Goal: Task Accomplishment & Management: Complete application form

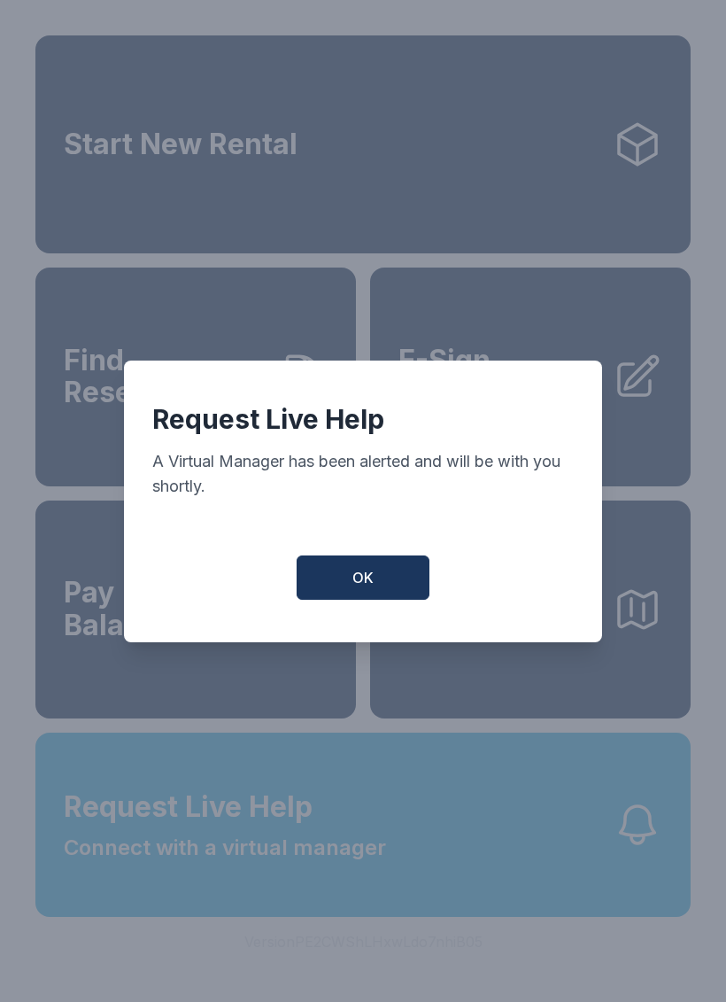
click at [355, 578] on span "OK" at bounding box center [362, 577] width 21 height 21
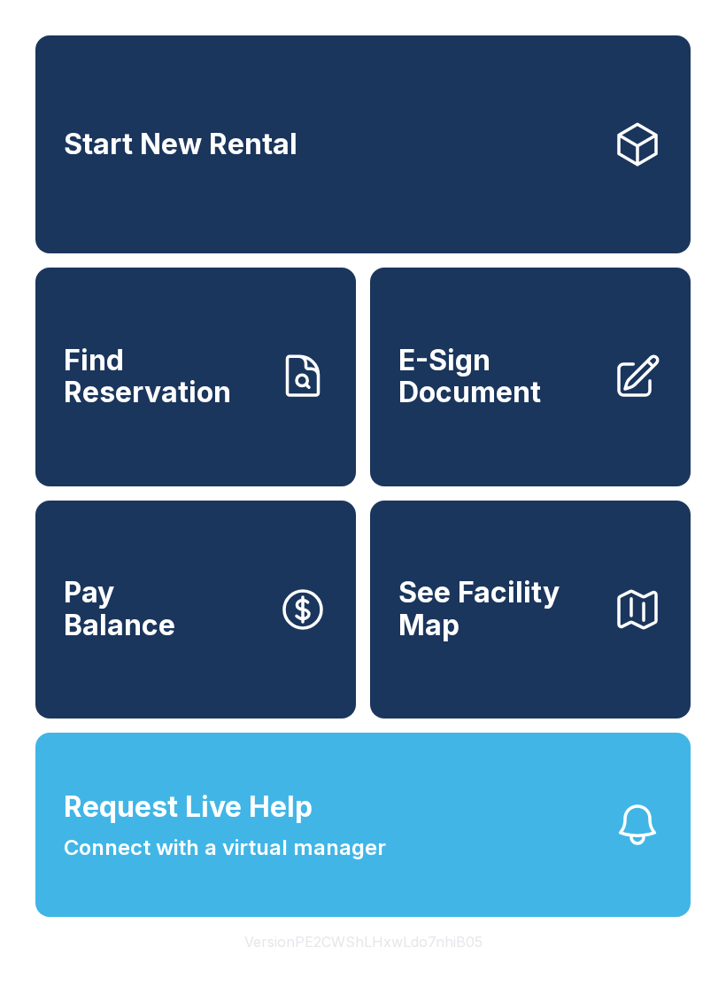
click at [340, 911] on button "Request Live Help Connect with a virtual manager" at bounding box center [362, 824] width 655 height 184
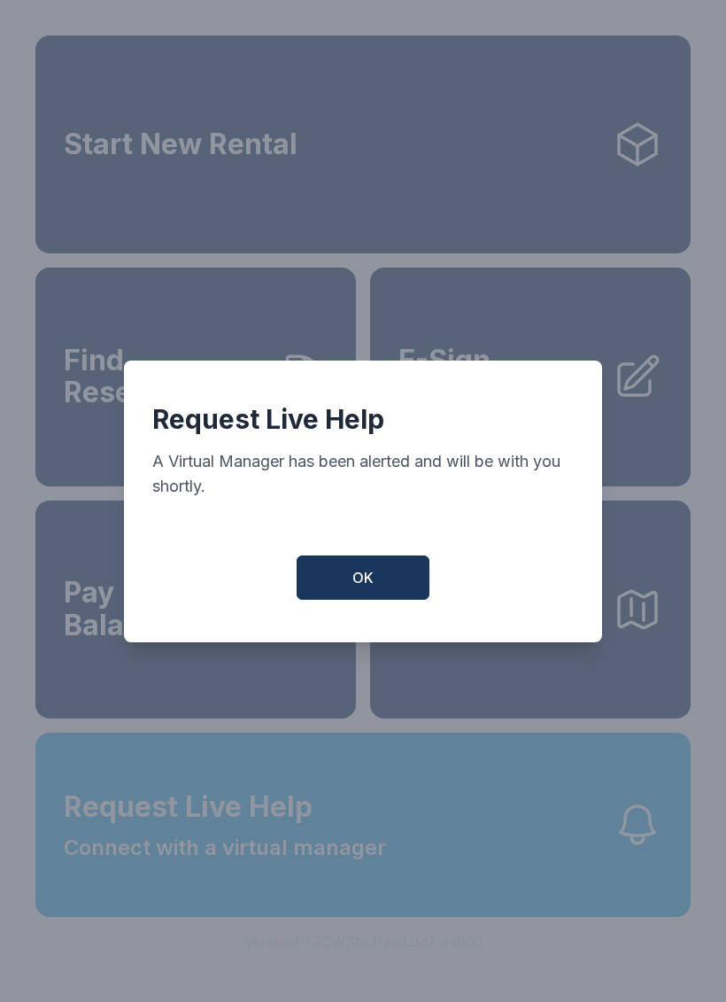
click at [326, 594] on button "OK" at bounding box center [363, 577] width 133 height 44
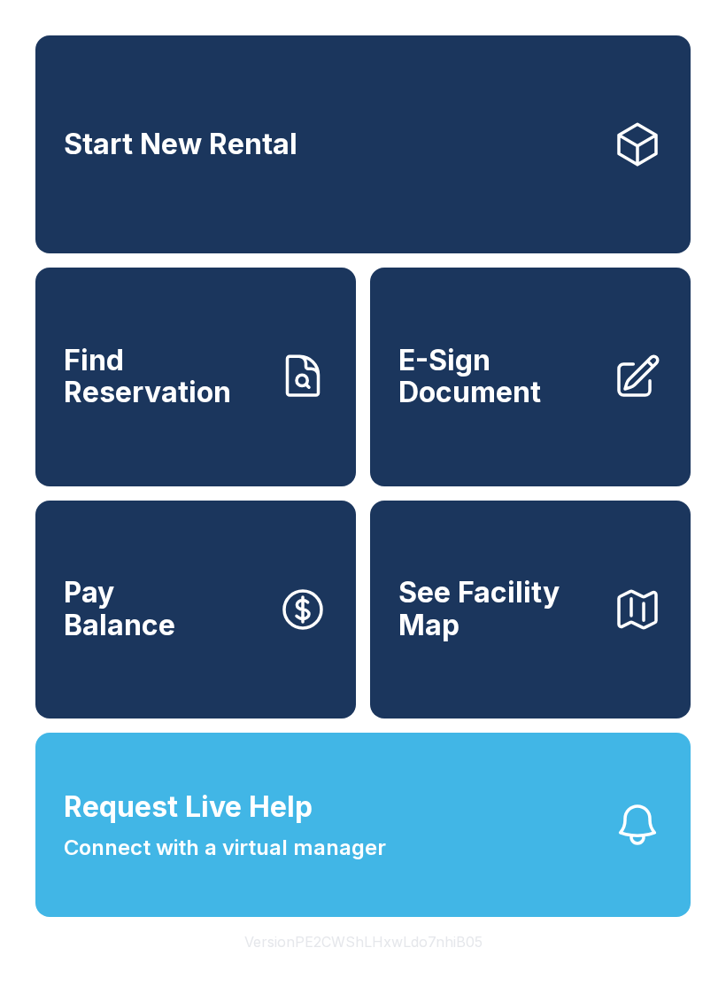
click at [203, 376] on span "Find Reservation" at bounding box center [164, 377] width 200 height 65
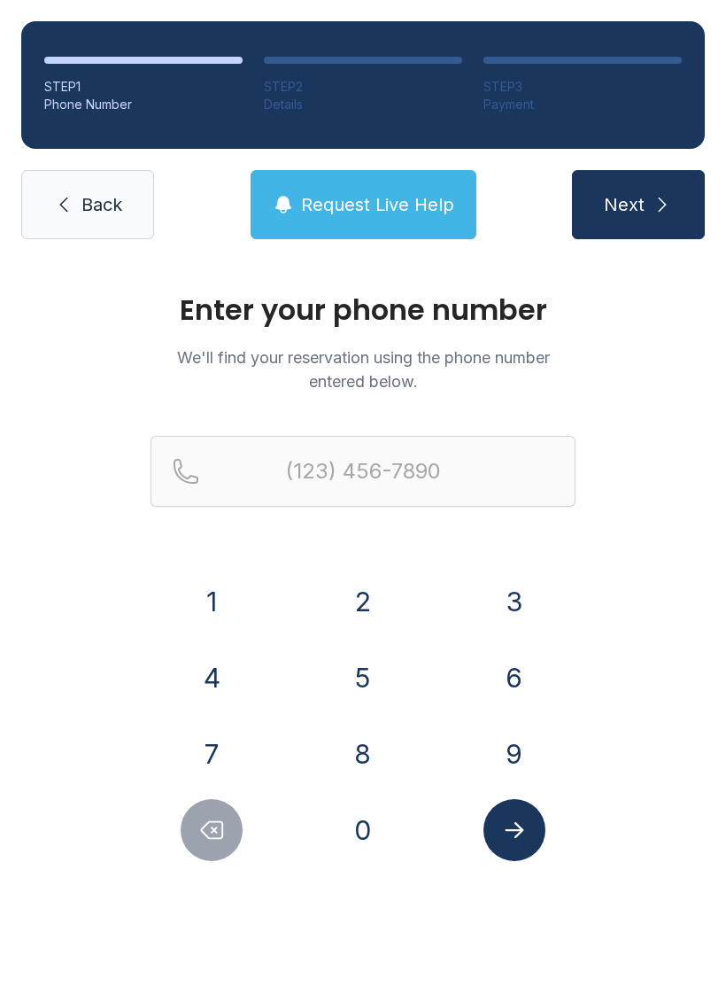
click at [509, 677] on button "6" at bounding box center [515, 678] width 62 height 62
click at [205, 752] on button "7" at bounding box center [212, 754] width 62 height 62
click at [349, 774] on button "8" at bounding box center [363, 754] width 62 height 62
click at [520, 585] on button "3" at bounding box center [515, 601] width 62 height 62
click at [214, 753] on button "7" at bounding box center [212, 754] width 62 height 62
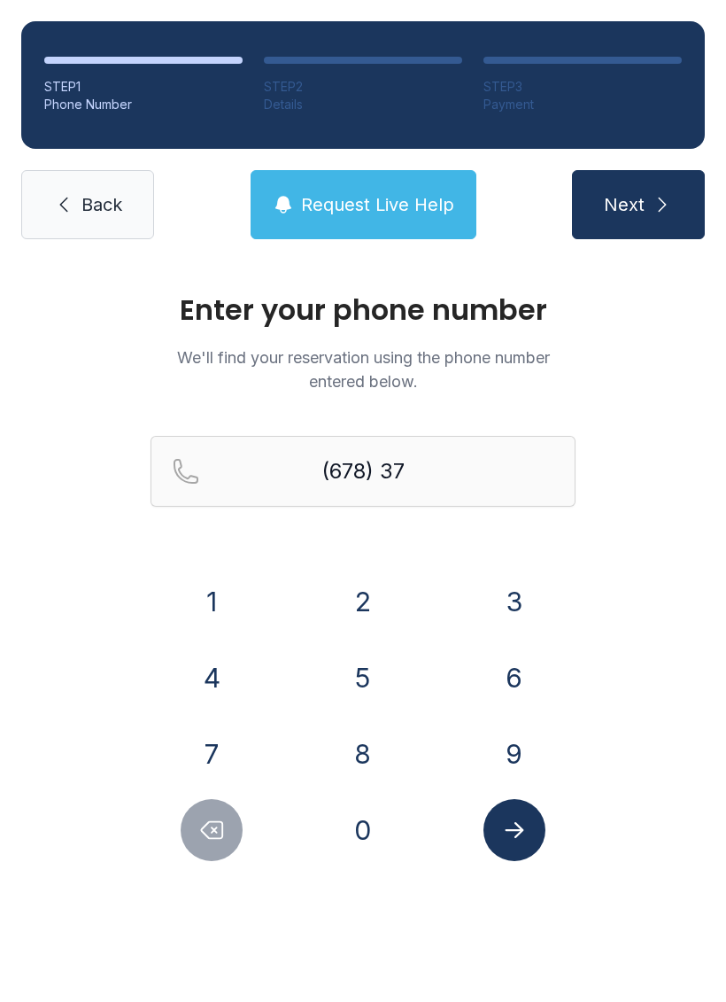
click at [356, 747] on button "8" at bounding box center [363, 754] width 62 height 62
click at [346, 767] on button "8" at bounding box center [363, 754] width 62 height 62
click at [215, 685] on button "4" at bounding box center [212, 678] width 62 height 62
click at [209, 687] on button "4" at bounding box center [212, 678] width 62 height 62
click at [350, 692] on button "5" at bounding box center [363, 678] width 62 height 62
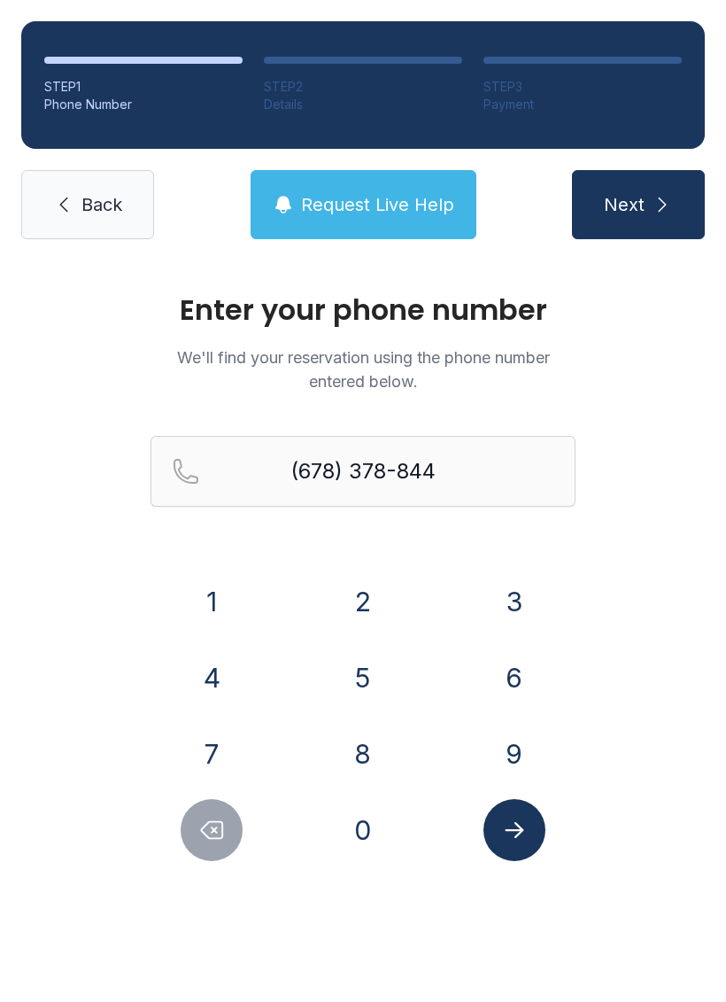
type input "[PHONE_NUMBER]"
click at [530, 831] on button "Submit lookup form" at bounding box center [515, 830] width 62 height 62
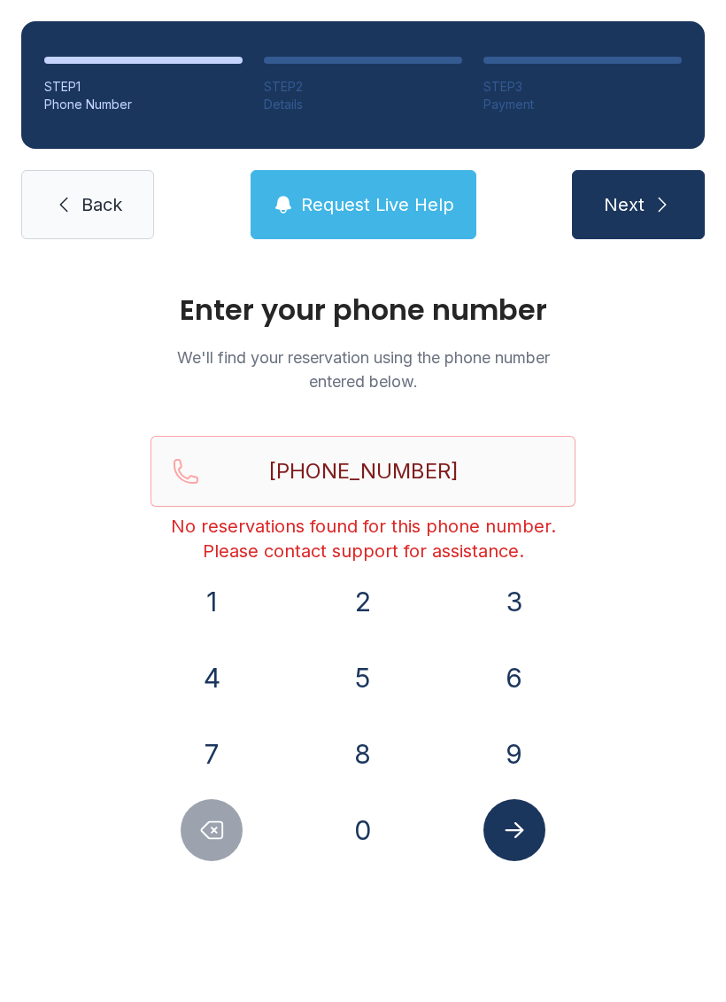
click at [88, 205] on span "Back" at bounding box center [101, 204] width 41 height 25
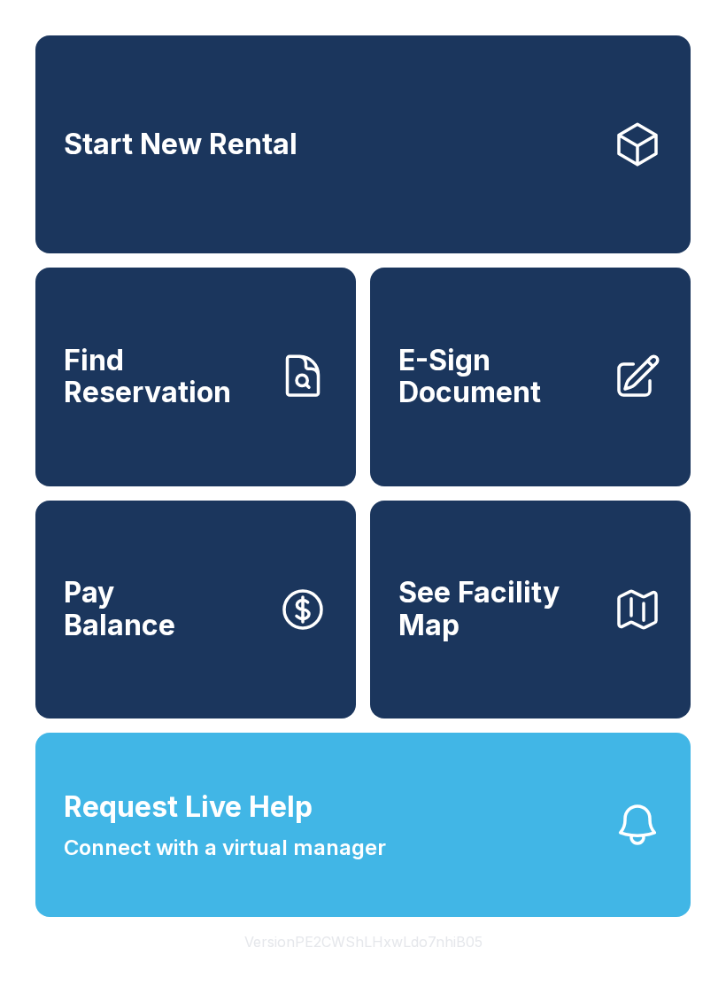
click at [189, 409] on span "Find Reservation" at bounding box center [164, 377] width 200 height 65
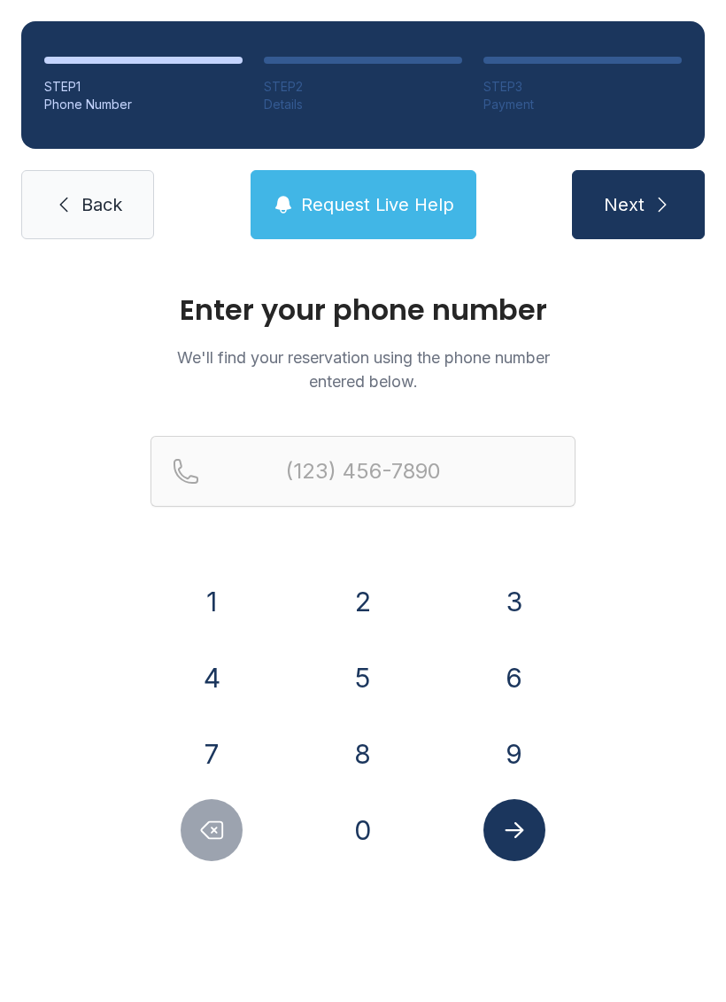
click at [506, 661] on button "6" at bounding box center [515, 678] width 62 height 62
click at [190, 753] on button "7" at bounding box center [212, 754] width 62 height 62
click at [360, 759] on button "8" at bounding box center [363, 754] width 62 height 62
click at [513, 605] on button "3" at bounding box center [515, 601] width 62 height 62
click at [211, 763] on button "7" at bounding box center [212, 754] width 62 height 62
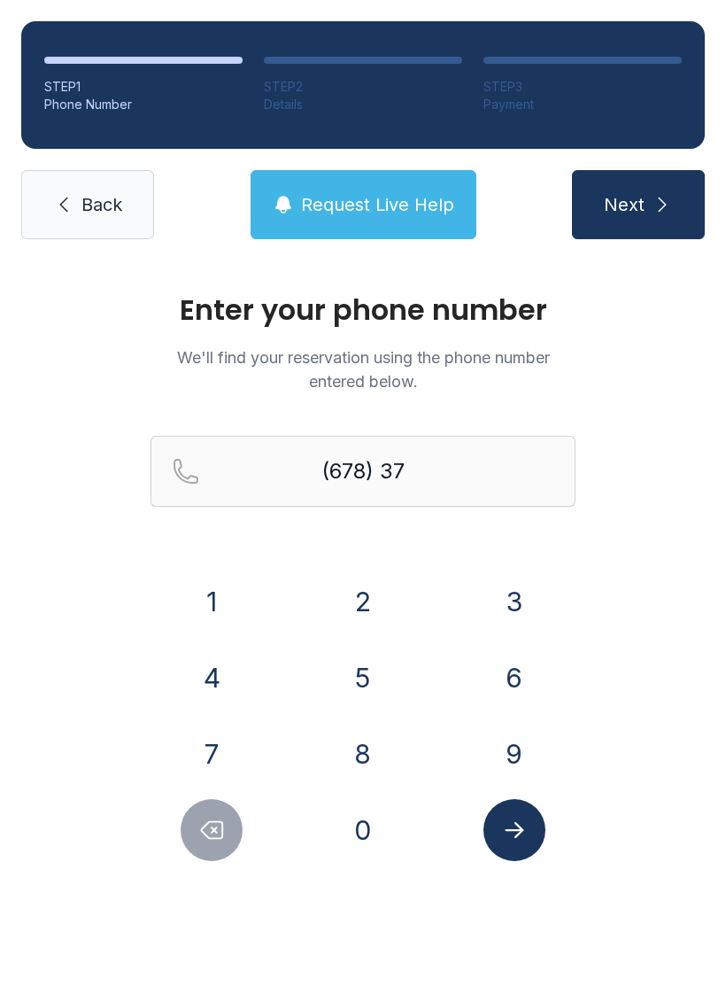
click at [360, 751] on button "8" at bounding box center [363, 754] width 62 height 62
click at [360, 750] on button "8" at bounding box center [363, 754] width 62 height 62
click at [213, 682] on button "4" at bounding box center [212, 678] width 62 height 62
click at [356, 691] on button "5" at bounding box center [363, 678] width 62 height 62
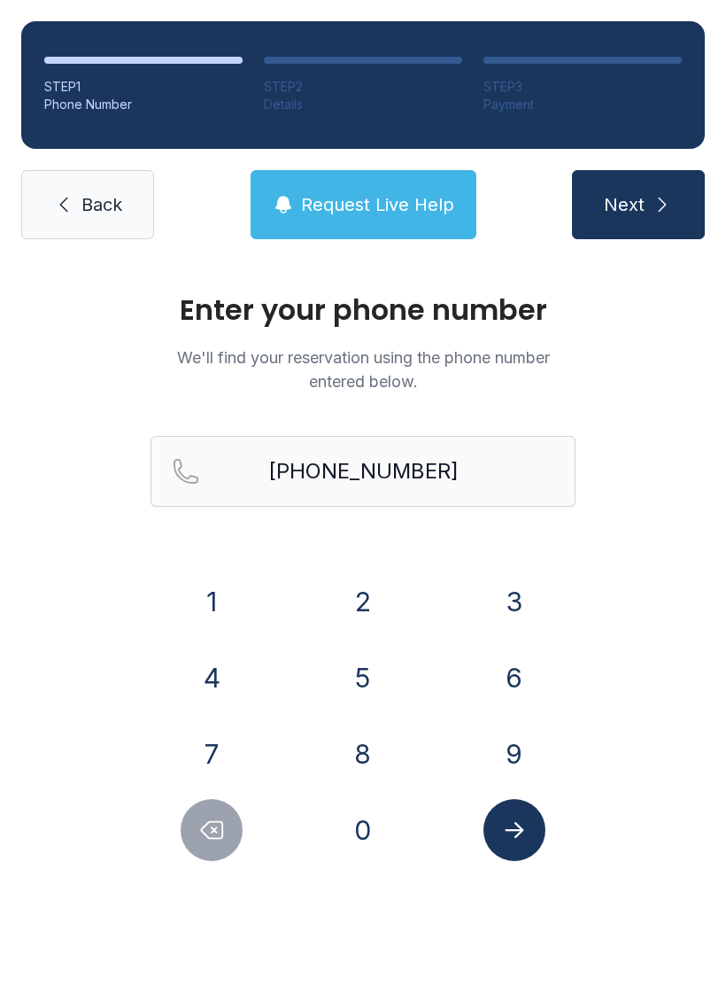
click at [519, 817] on icon "Submit lookup form" at bounding box center [514, 830] width 27 height 27
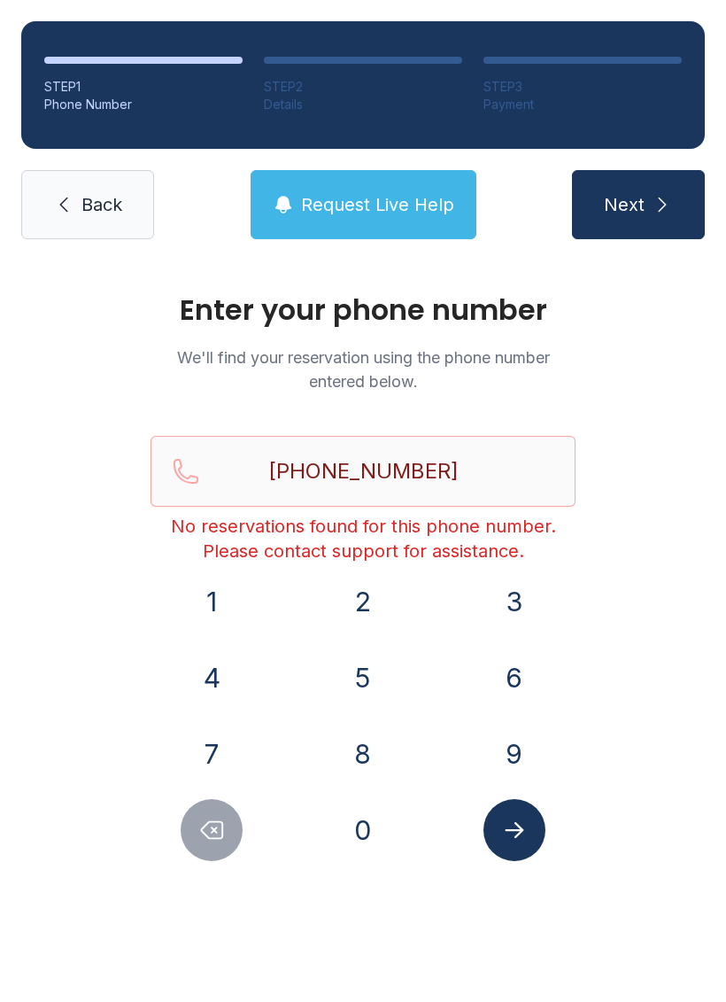
click at [218, 825] on icon "Delete number" at bounding box center [211, 830] width 27 height 27
type input "(678) 378-844"
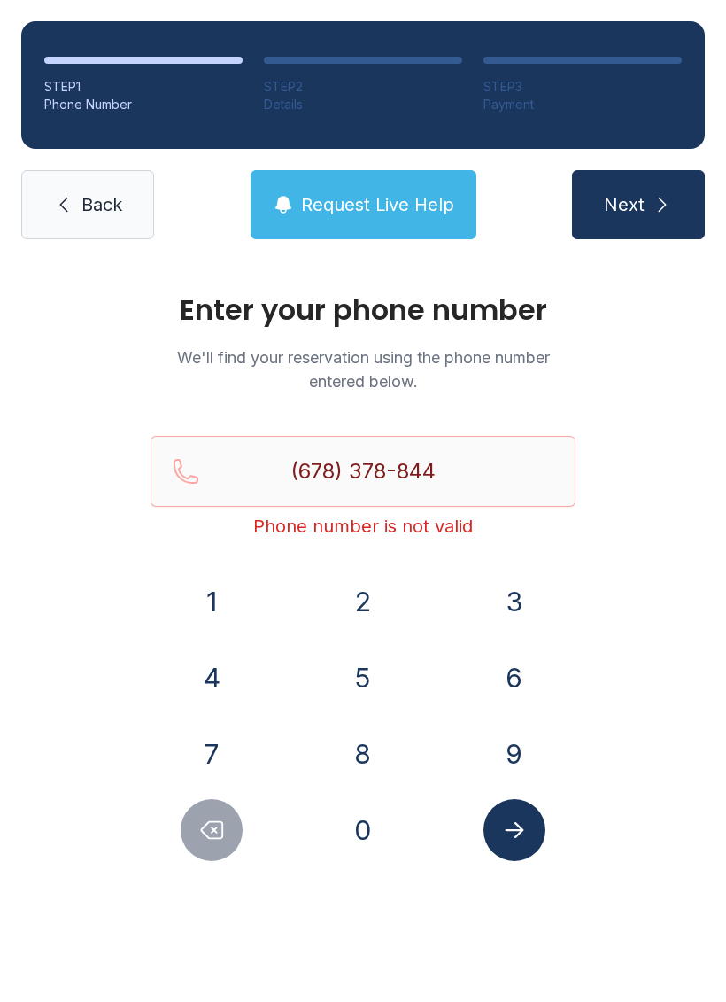
click at [79, 204] on link "Back" at bounding box center [87, 204] width 133 height 69
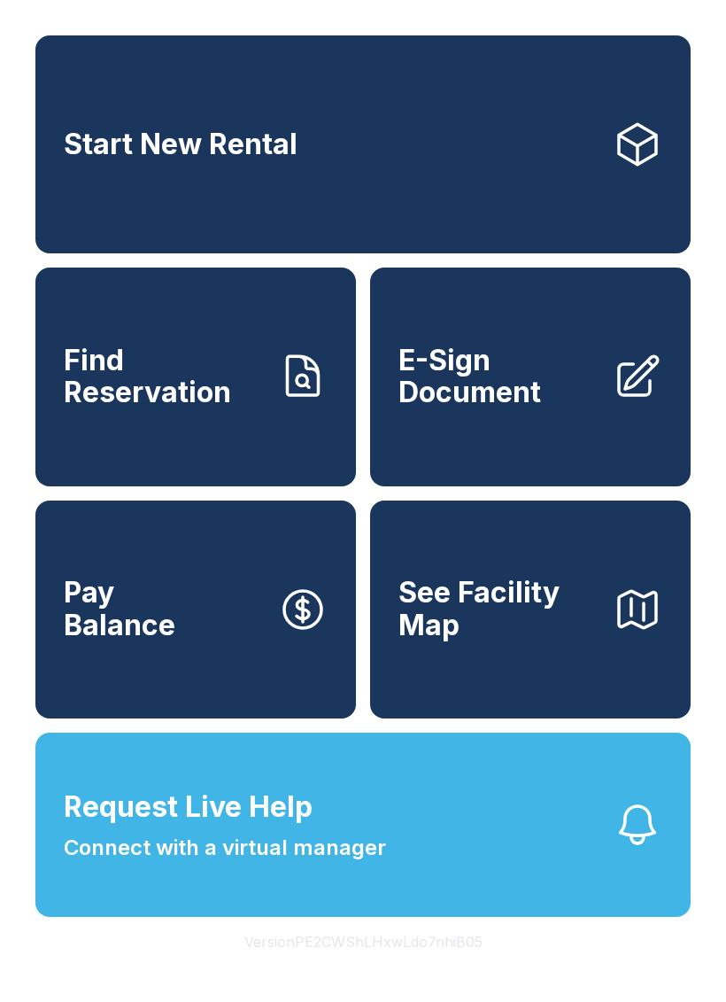
click at [530, 409] on span "E-Sign Document" at bounding box center [499, 377] width 200 height 65
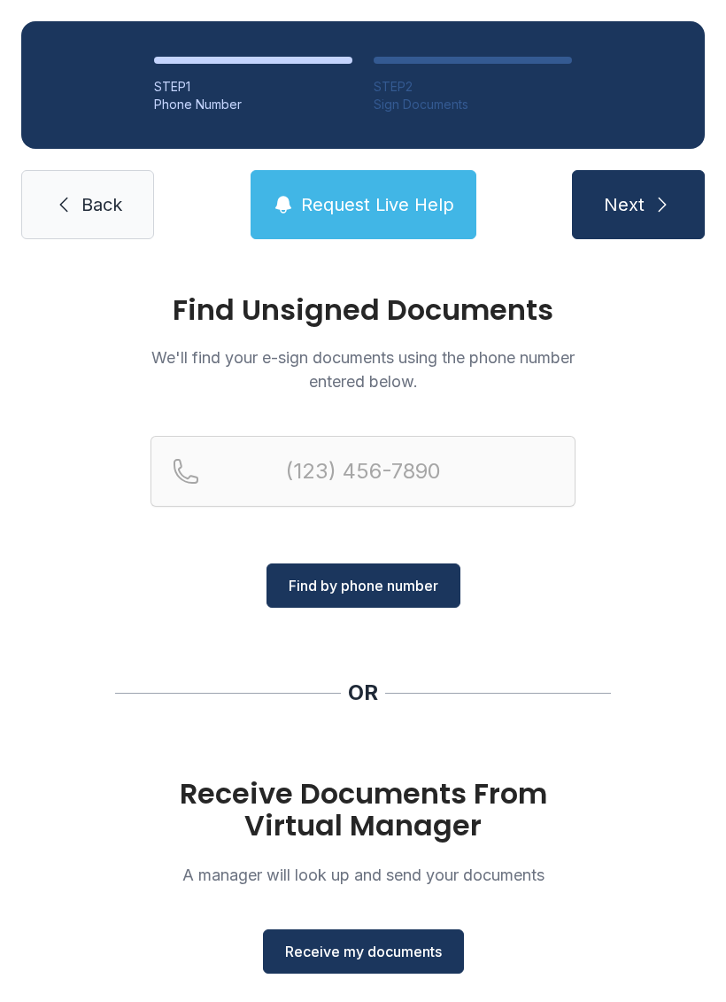
click at [346, 942] on span "Receive my documents" at bounding box center [363, 951] width 157 height 21
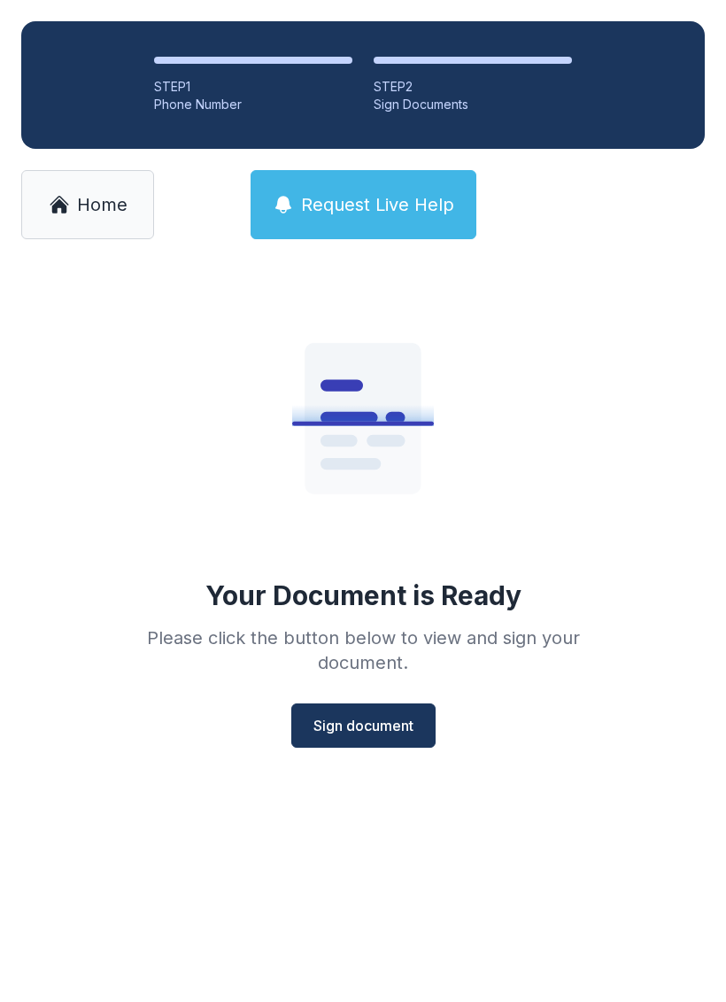
click at [352, 722] on span "Sign document" at bounding box center [364, 725] width 100 height 21
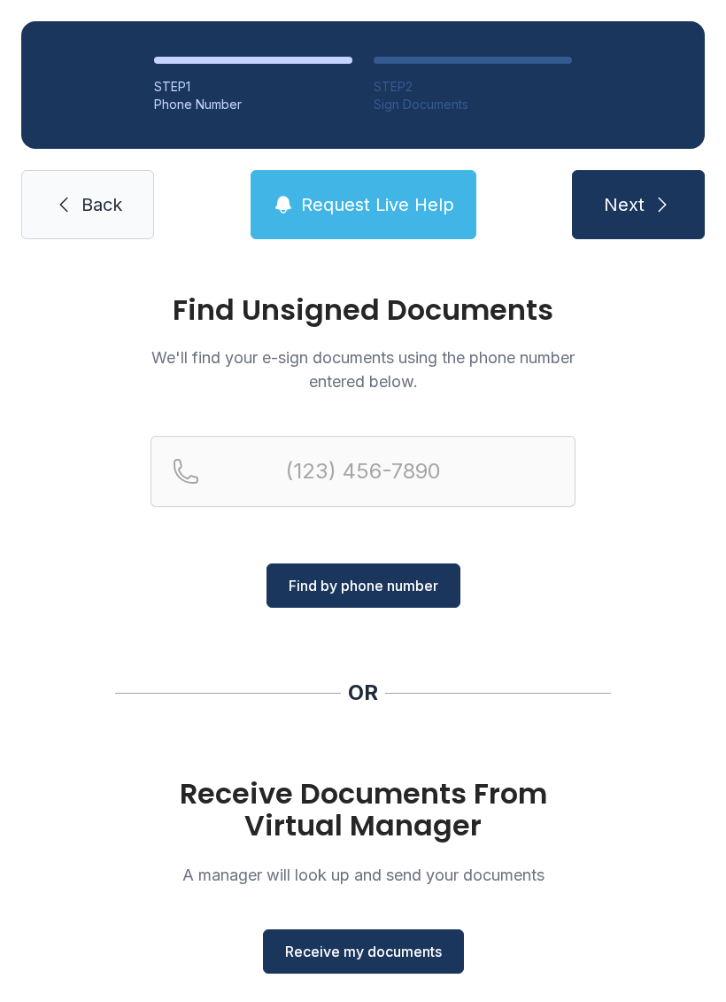
scroll to position [43, 0]
